Goal: Information Seeking & Learning: Learn about a topic

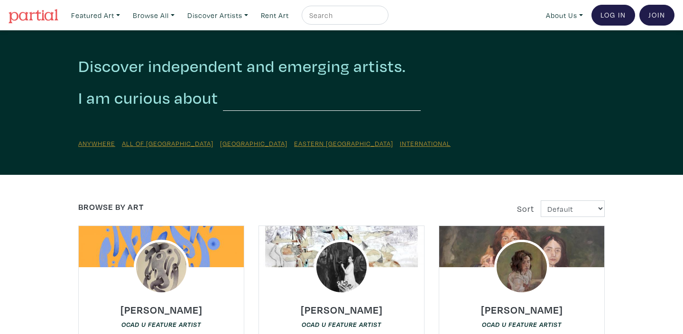
click at [329, 15] on input "text" at bounding box center [343, 15] width 71 height 12
type input "Birdie Gerhl"
click at [381, 18] on button "submit" at bounding box center [381, 18] width 0 height 0
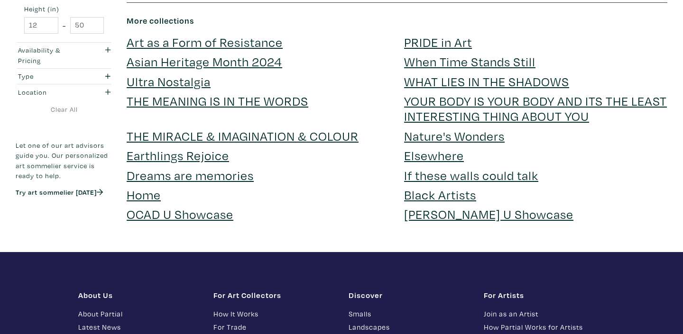
scroll to position [1736, 0]
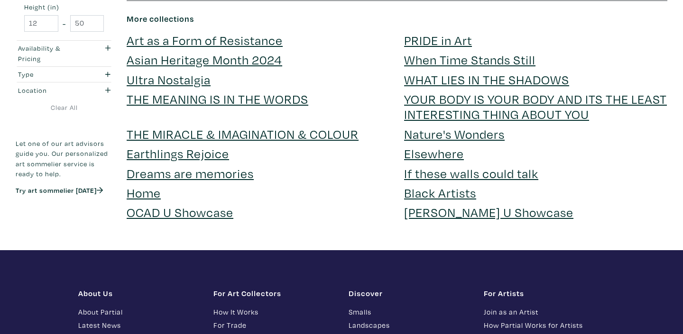
click at [215, 204] on link "OCAD U Showcase" at bounding box center [180, 212] width 107 height 17
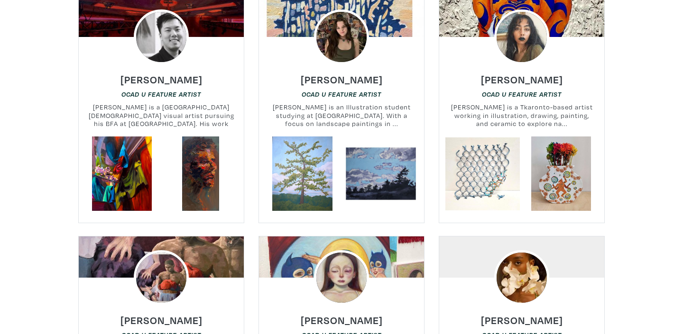
scroll to position [869, 0]
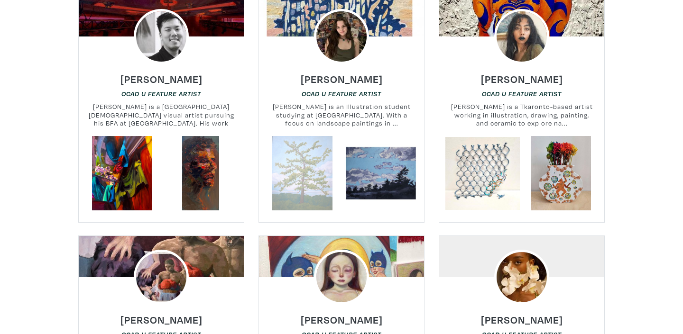
click at [310, 158] on link at bounding box center [302, 173] width 74 height 74
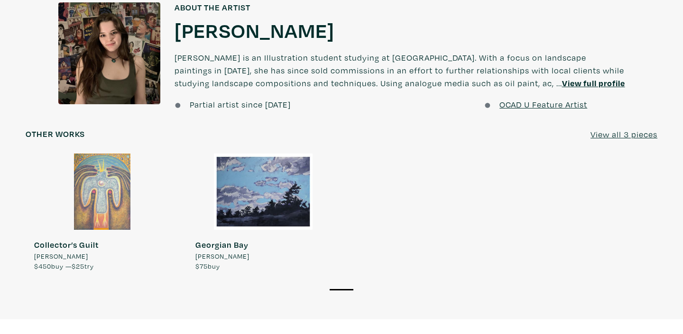
scroll to position [741, 0]
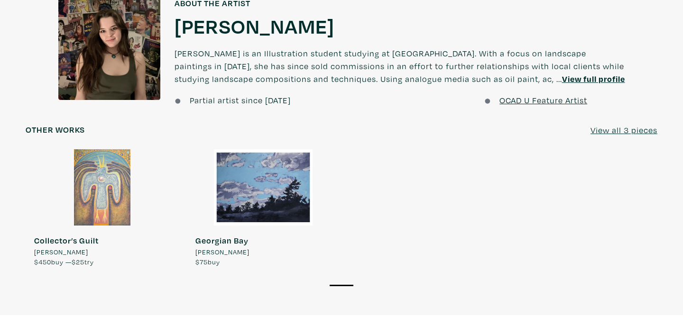
click at [278, 182] on div at bounding box center [263, 187] width 153 height 76
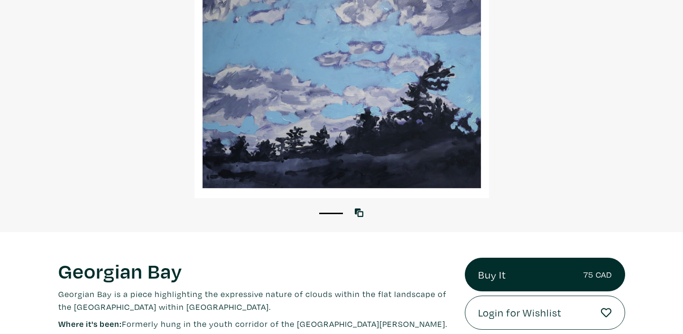
scroll to position [45, 0]
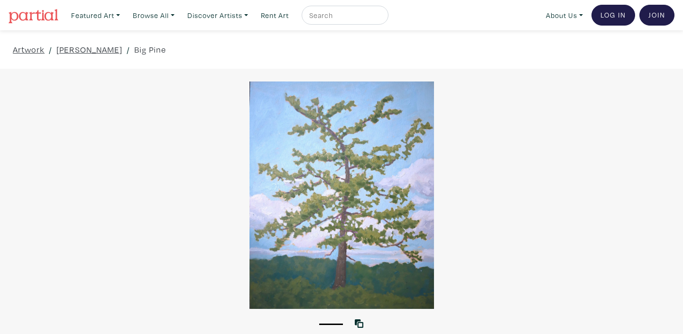
click at [328, 213] on div at bounding box center [341, 196] width 683 height 228
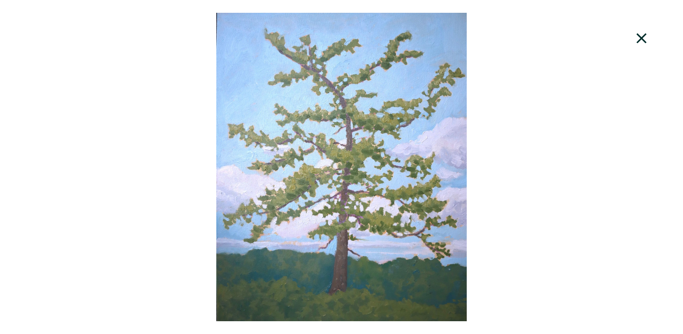
click at [642, 39] on icon at bounding box center [641, 38] width 10 height 10
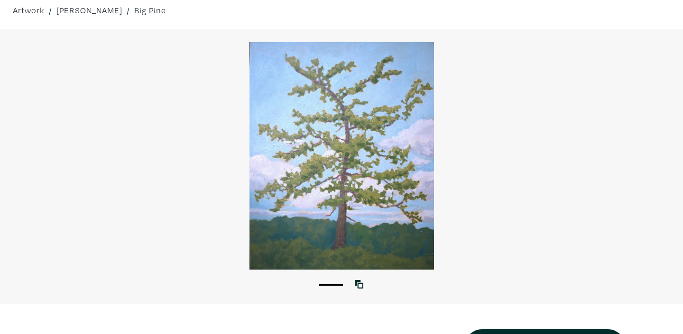
scroll to position [38, 0]
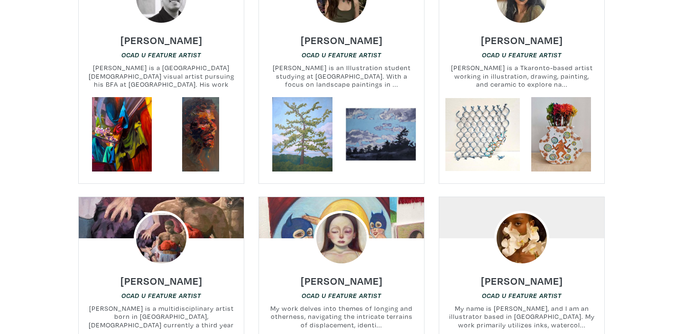
scroll to position [911, 0]
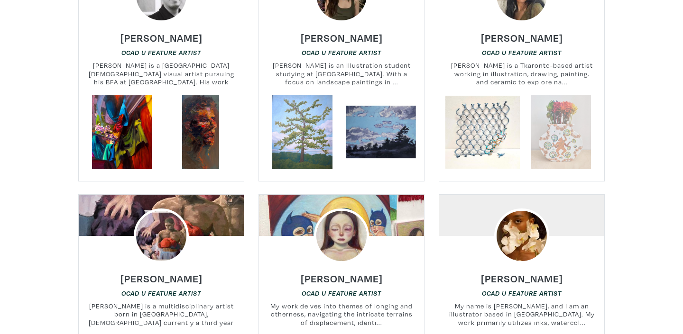
click at [553, 133] on link at bounding box center [561, 132] width 74 height 74
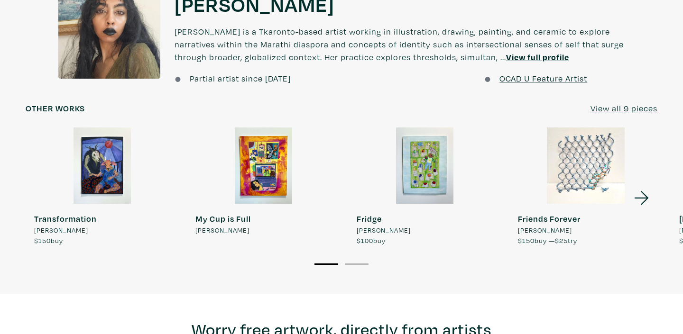
scroll to position [728, 0]
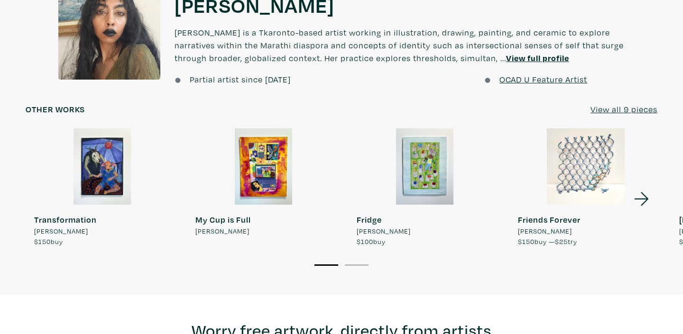
click at [645, 200] on icon at bounding box center [641, 199] width 14 height 14
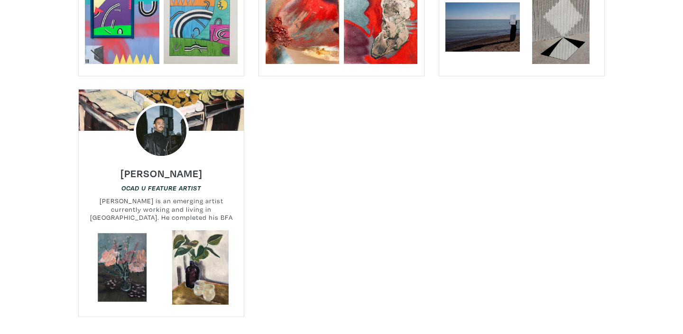
scroll to position [11676, 0]
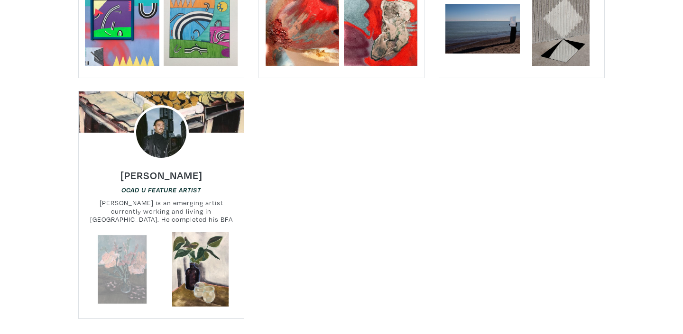
click at [120, 232] on link at bounding box center [122, 269] width 74 height 74
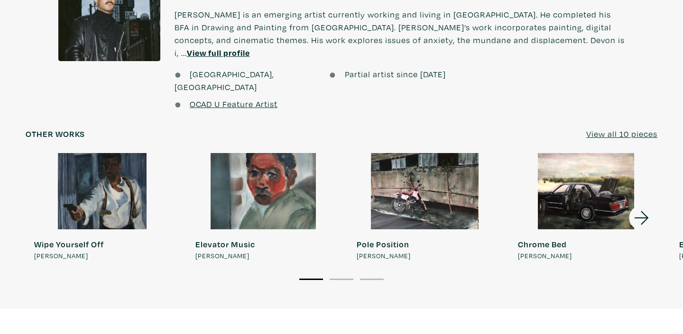
scroll to position [736, 0]
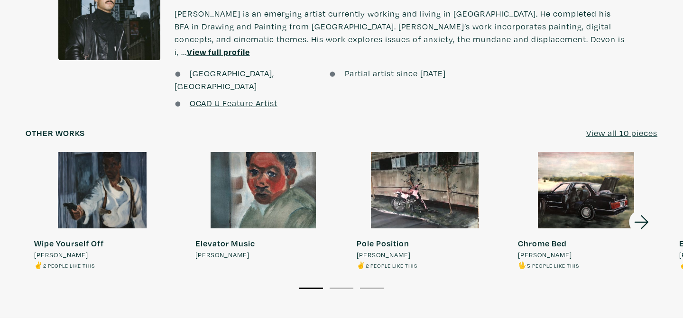
click at [642, 215] on icon at bounding box center [641, 222] width 14 height 14
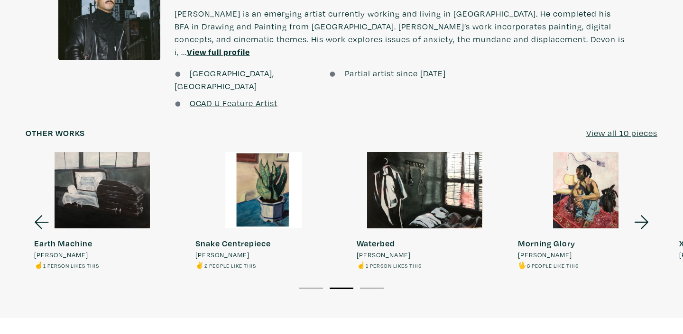
click at [642, 210] on icon at bounding box center [642, 223] width 32 height 26
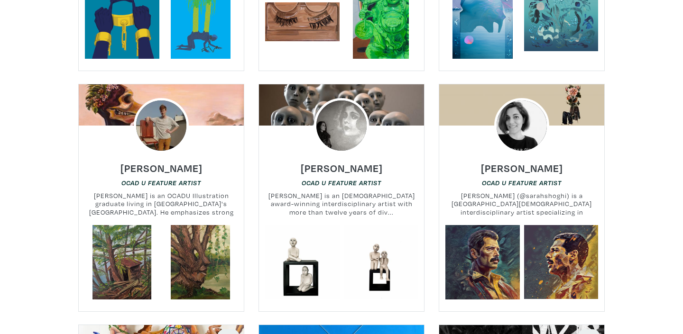
scroll to position [5384, 0]
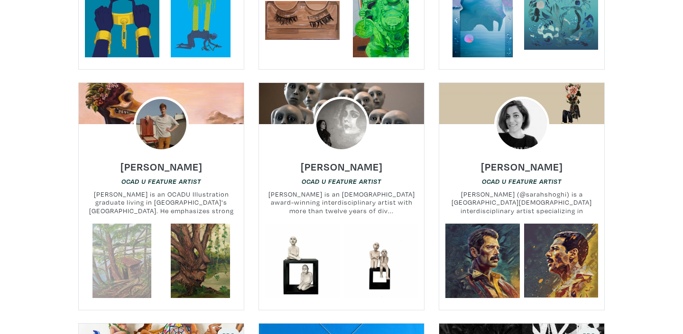
click at [137, 224] on link at bounding box center [122, 261] width 74 height 74
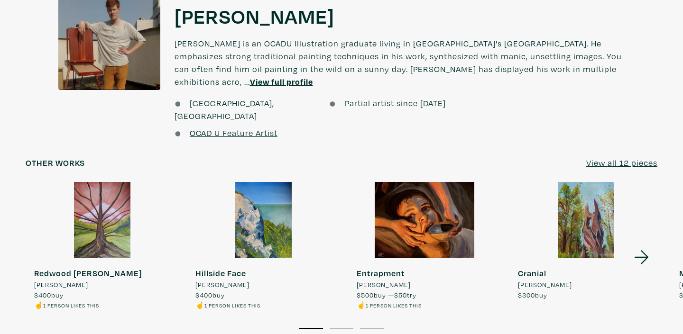
scroll to position [708, 0]
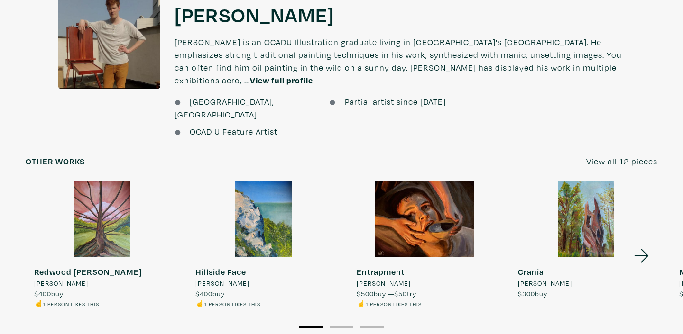
click at [643, 249] on icon at bounding box center [641, 256] width 14 height 14
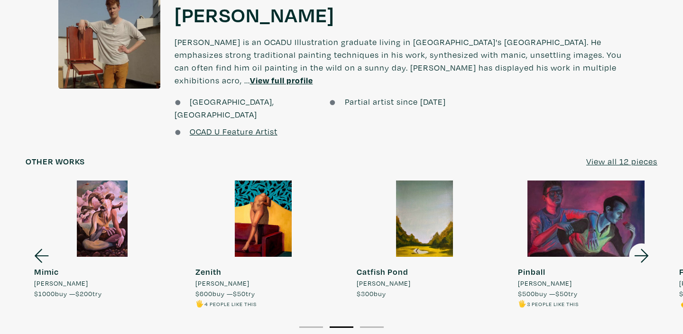
click at [643, 243] on icon at bounding box center [642, 256] width 32 height 26
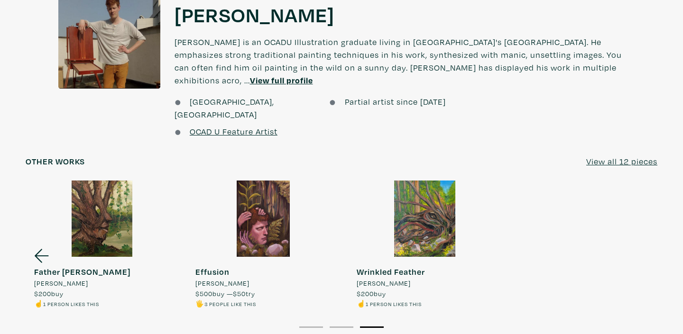
click at [41, 243] on icon at bounding box center [42, 256] width 32 height 26
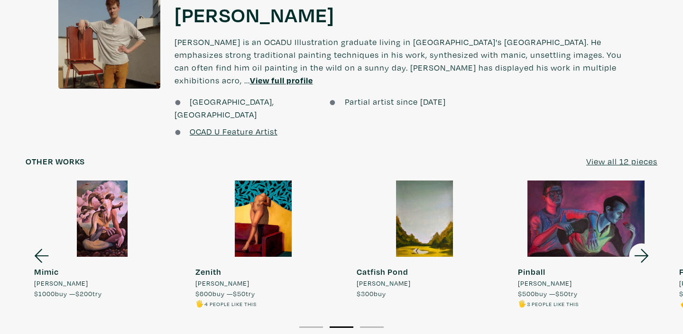
click at [41, 243] on icon at bounding box center [42, 256] width 32 height 26
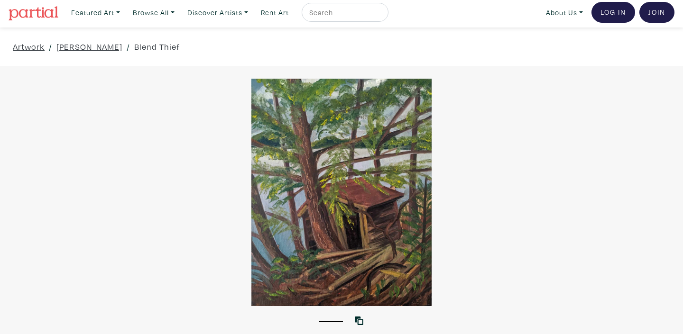
scroll to position [0, 0]
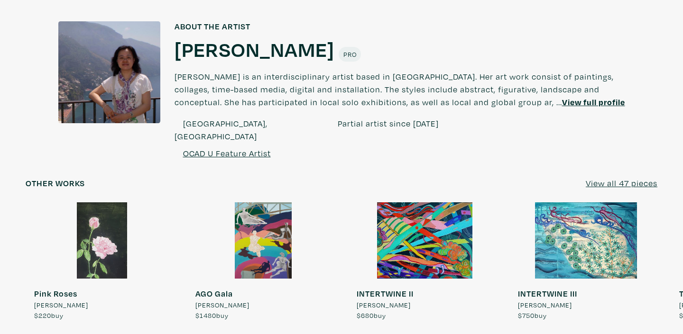
scroll to position [764, 0]
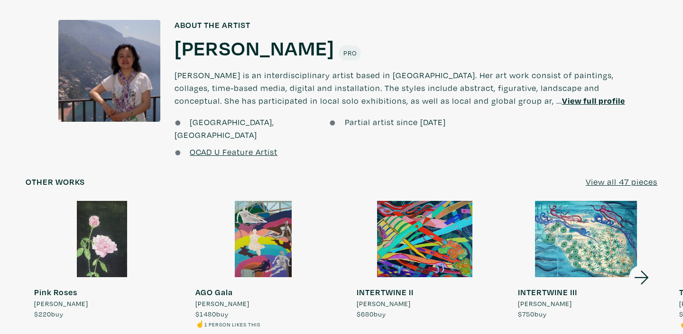
click at [640, 265] on icon at bounding box center [642, 278] width 32 height 26
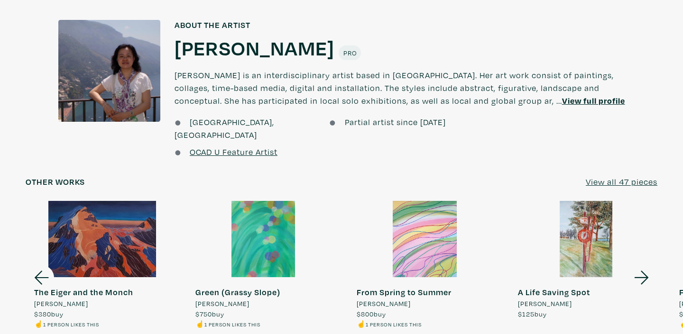
click at [640, 265] on icon at bounding box center [642, 278] width 32 height 26
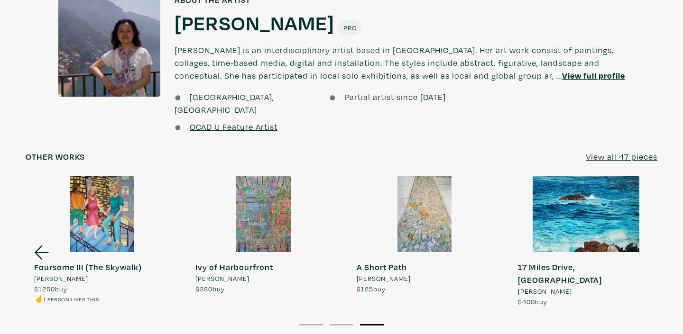
scroll to position [782, 0]
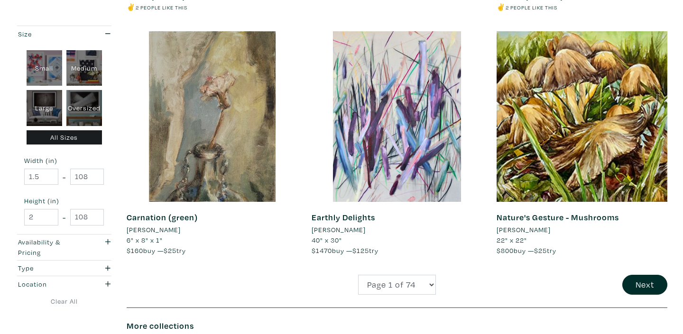
scroll to position [1912, 0]
